Goal: Navigation & Orientation: Find specific page/section

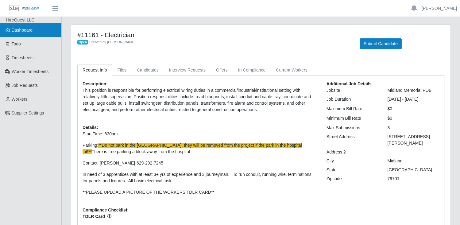
click at [19, 30] on span "Dashboard" at bounding box center [22, 30] width 21 height 5
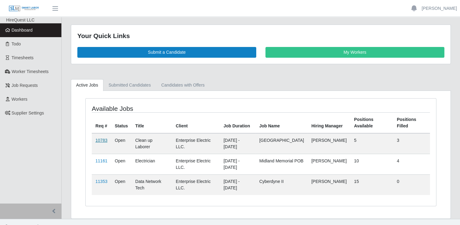
click at [103, 140] on link "10783" at bounding box center [102, 140] width 12 height 5
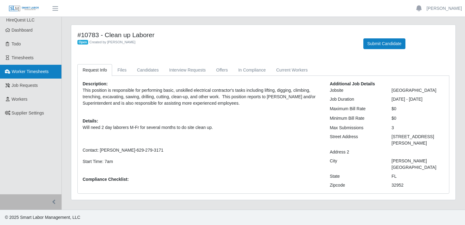
click at [18, 71] on span "Worker Timesheets" at bounding box center [30, 71] width 37 height 5
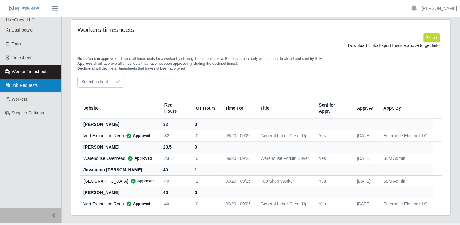
click at [31, 86] on span "Job Requests" at bounding box center [25, 85] width 26 height 5
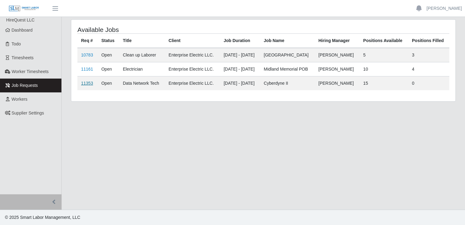
click at [87, 83] on link "11353" at bounding box center [87, 83] width 12 height 5
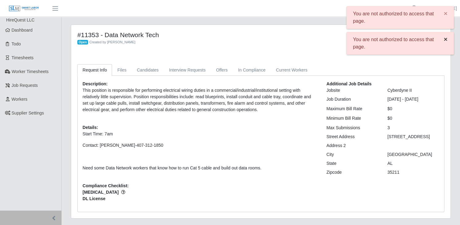
click at [445, 39] on span "×" at bounding box center [446, 39] width 4 height 7
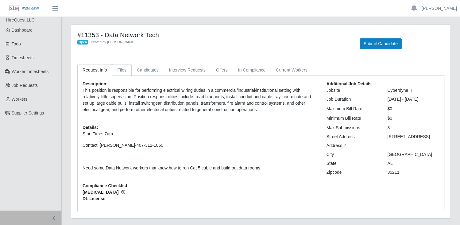
click at [122, 70] on link "Files" at bounding box center [122, 70] width 20 height 12
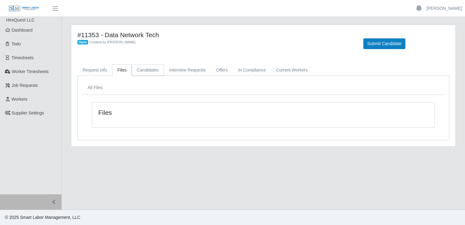
click at [142, 70] on link "Candidates" at bounding box center [148, 70] width 32 height 12
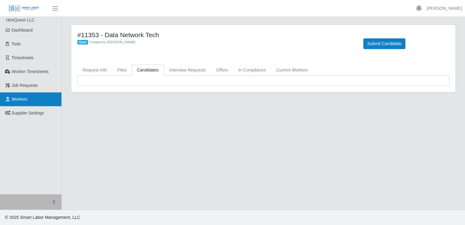
click at [22, 97] on span "Workers" at bounding box center [20, 99] width 16 height 5
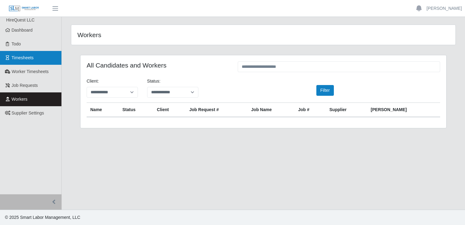
click at [21, 60] on span "Timesheets" at bounding box center [23, 57] width 22 height 5
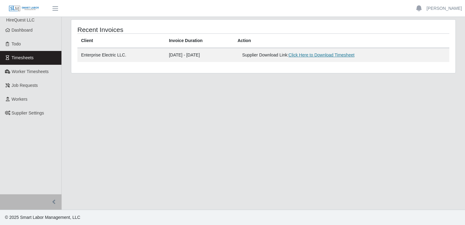
click at [336, 56] on link "Click Here to Download Timesheet" at bounding box center [321, 55] width 66 height 5
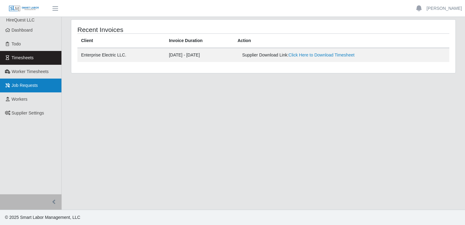
click at [25, 87] on span "Job Requests" at bounding box center [25, 85] width 26 height 5
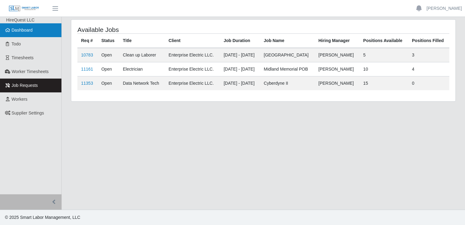
click at [29, 32] on span "Dashboard" at bounding box center [22, 30] width 21 height 5
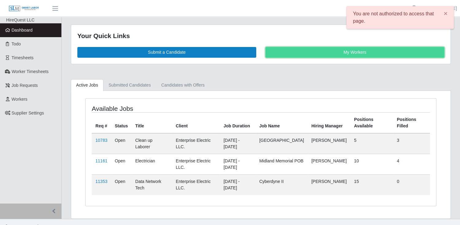
click at [316, 52] on link "My Workers" at bounding box center [355, 52] width 179 height 11
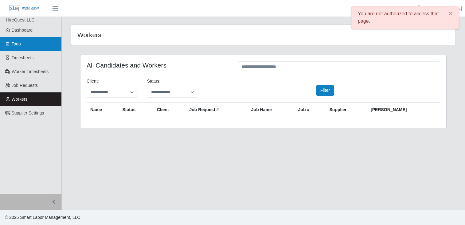
click at [43, 43] on link "Todo" at bounding box center [30, 44] width 61 height 14
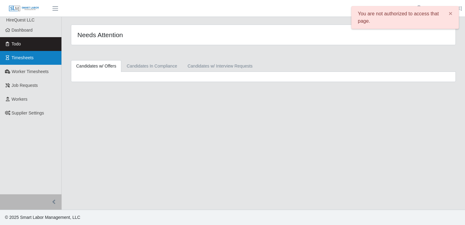
click at [36, 57] on link "Timesheets" at bounding box center [30, 58] width 61 height 14
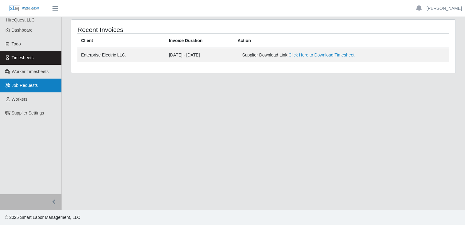
click at [27, 81] on link "Job Requests" at bounding box center [30, 86] width 61 height 14
